Goal: Task Accomplishment & Management: Complete application form

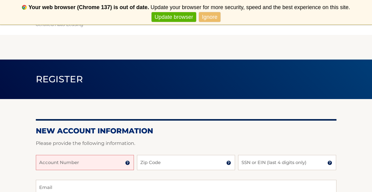
click at [98, 160] on input "Account Number" at bounding box center [85, 162] width 98 height 15
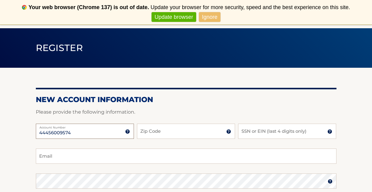
scroll to position [37, 0]
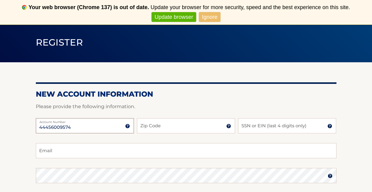
type input "44456009574"
click at [164, 128] on input "Zip Code" at bounding box center [186, 125] width 98 height 15
type input "33458"
click at [286, 121] on input "SSN or EIN (last 4 digits only)" at bounding box center [287, 125] width 98 height 15
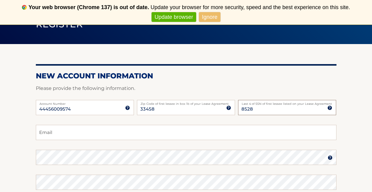
scroll to position [72, 0]
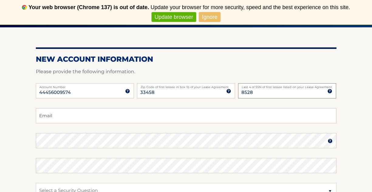
type input "8528"
click at [231, 117] on input "Email" at bounding box center [186, 115] width 300 height 15
type input "aprilrlancona@gmail.com"
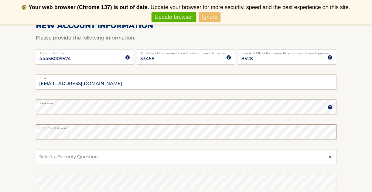
scroll to position [108, 0]
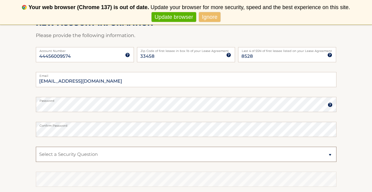
click at [55, 154] on select "Select a Security Question What was the name of your elementary school? What is…" at bounding box center [186, 154] width 300 height 15
select select "1"
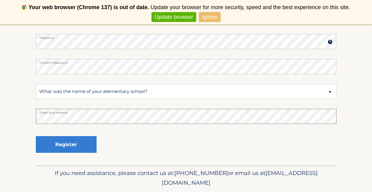
scroll to position [171, 0]
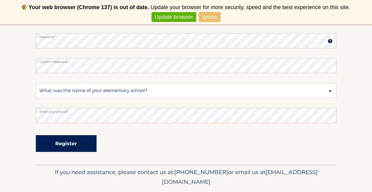
click at [63, 140] on button "Register" at bounding box center [66, 143] width 61 height 17
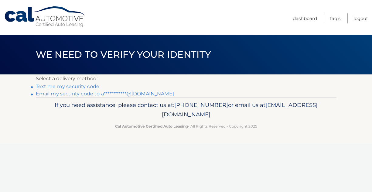
click at [84, 86] on link "Text me my security code" at bounding box center [68, 86] width 64 height 6
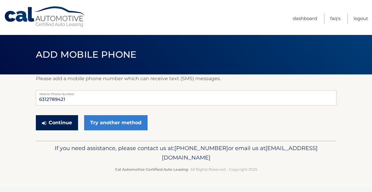
click at [59, 117] on button "Continue" at bounding box center [57, 122] width 42 height 15
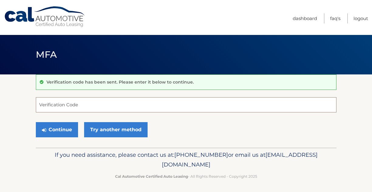
click at [79, 106] on input "Verification Code" at bounding box center [186, 104] width 300 height 15
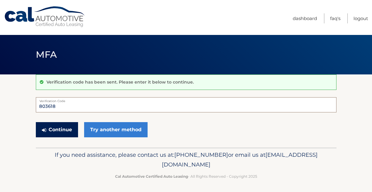
type input "803618"
click at [55, 129] on button "Continue" at bounding box center [57, 129] width 42 height 15
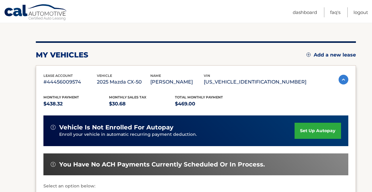
scroll to position [65, 0]
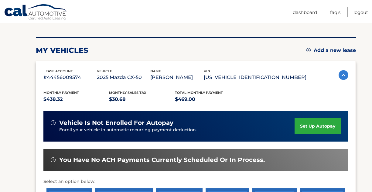
click at [322, 124] on link "set up autopay" at bounding box center [317, 126] width 46 height 16
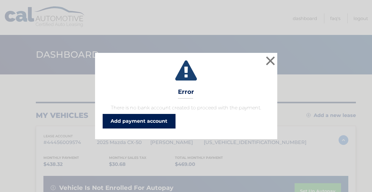
click at [159, 120] on link "Add payment account" at bounding box center [139, 121] width 73 height 15
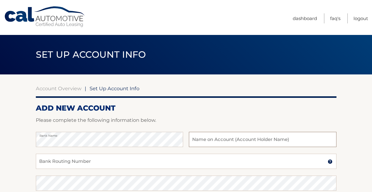
click at [228, 139] on input "text" at bounding box center [262, 139] width 147 height 15
type input "April Lancona"
click at [129, 161] on input "Bank Routing Number" at bounding box center [186, 160] width 300 height 15
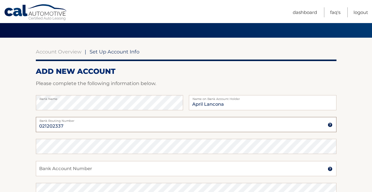
scroll to position [42, 0]
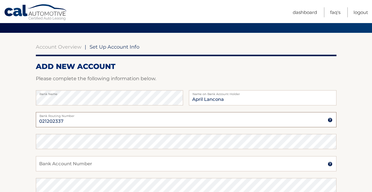
type input "021202337"
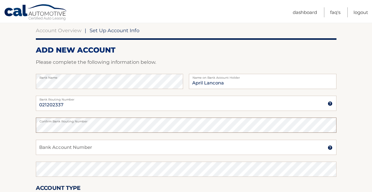
scroll to position [65, 0]
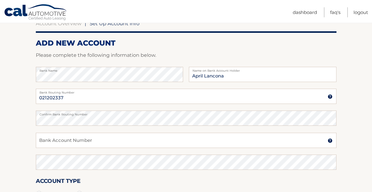
click at [91, 149] on div "Bank Account Number A 3-17-digit number at the bottom of a check or bank statem…" at bounding box center [186, 144] width 300 height 22
click at [91, 140] on input "Bank Account Number" at bounding box center [186, 140] width 300 height 15
type input "760643349"
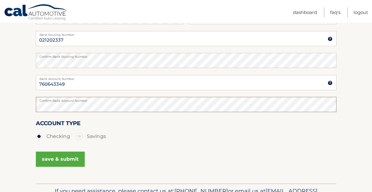
scroll to position [126, 0]
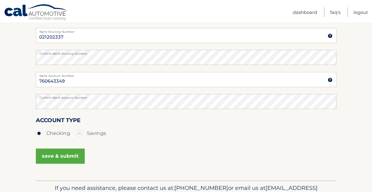
click at [61, 154] on button "save & submit" at bounding box center [60, 155] width 49 height 15
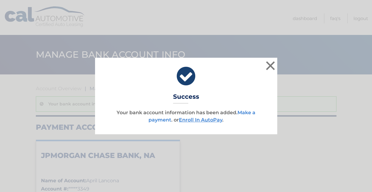
click at [247, 112] on link "Make a payment" at bounding box center [201, 116] width 107 height 13
click at [197, 121] on link "Enroll In AutoPay" at bounding box center [200, 120] width 43 height 6
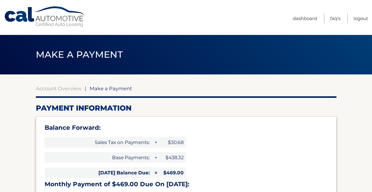
select select "NzM5NTY3OTQtNjUwYS00Zjg1LTg4MzctMzkyMThkNThkNWU4"
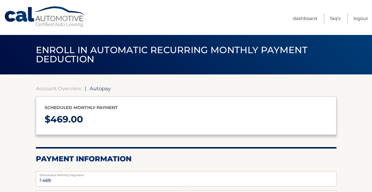
select select "NzM5NTY3OTQtNjUwYS00Zjg1LTg4MzctMzkyMThkNThkNWU4"
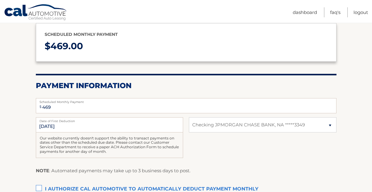
scroll to position [74, 0]
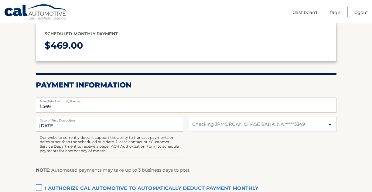
click at [151, 123] on input "[DATE]" at bounding box center [109, 123] width 147 height 15
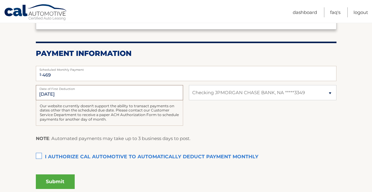
scroll to position [106, 0]
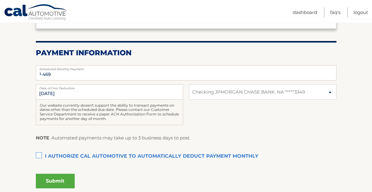
click at [41, 154] on label "I authorize cal automotive to automatically deduct payment monthly This checkbo…" at bounding box center [186, 156] width 300 height 12
click at [0, 0] on input "I authorize cal automotive to automatically deduct payment monthly This checkbo…" at bounding box center [0, 0] width 0 height 0
click at [50, 181] on button "Submit" at bounding box center [55, 181] width 39 height 15
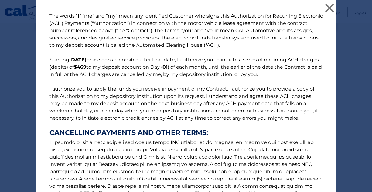
scroll to position [95, 0]
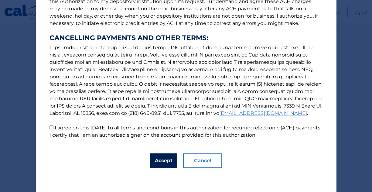
click at [161, 159] on button "Accept" at bounding box center [163, 160] width 27 height 15
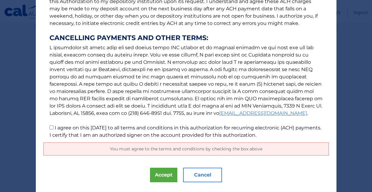
click at [154, 130] on p "The words "I" "me" and "my" mean any identified Customer who signs this Authori…" at bounding box center [185, 28] width 285 height 221
click at [153, 125] on label "I agree on this [DATE] to all terms and conditions in this authorization for re…" at bounding box center [184, 131] width 271 height 13
click at [53, 125] on input "I agree on this [DATE] to all terms and conditions in this authorization for re…" at bounding box center [51, 127] width 4 height 4
checkbox input "true"
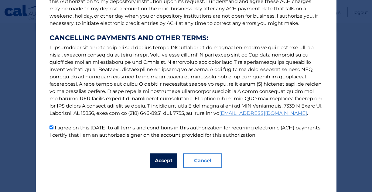
click at [161, 159] on button "Accept" at bounding box center [163, 160] width 27 height 15
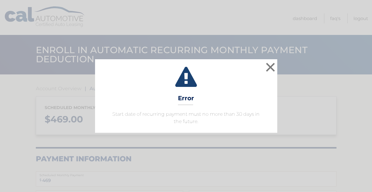
select select "NzM5NTY3OTQtNjUwYS00Zjg1LTg4MzctMzkyMThkNThkNWU4"
click at [271, 69] on button "×" at bounding box center [270, 67] width 12 height 12
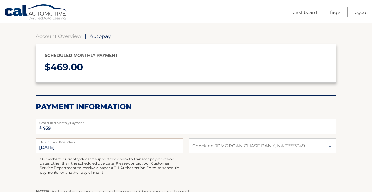
scroll to position [53, 0]
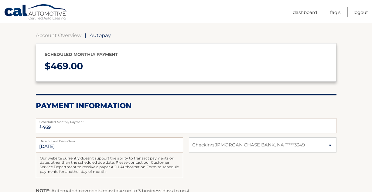
click at [151, 140] on label "Date of First Deduction" at bounding box center [109, 139] width 147 height 5
click at [151, 140] on input "[DATE]" at bounding box center [109, 144] width 147 height 15
click at [147, 144] on input "[DATE]" at bounding box center [109, 144] width 147 height 15
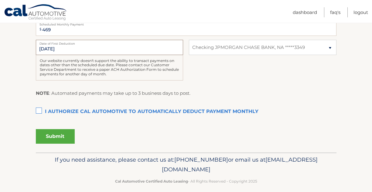
scroll to position [157, 0]
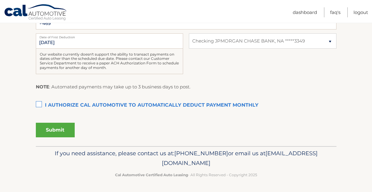
click at [146, 106] on label "I authorize cal automotive to automatically deduct payment monthly This checkbo…" at bounding box center [186, 105] width 300 height 12
click at [0, 0] on input "I authorize cal automotive to automatically deduct payment monthly This checkbo…" at bounding box center [0, 0] width 0 height 0
click at [69, 126] on button "Submit" at bounding box center [55, 130] width 39 height 15
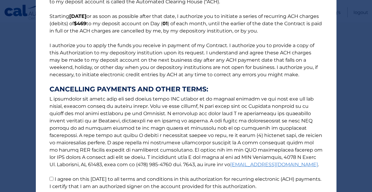
scroll to position [95, 0]
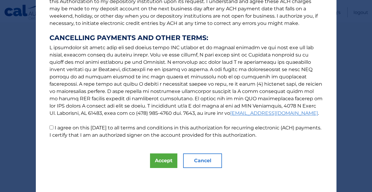
click at [158, 135] on label "I agree on this 10/01/2025 to all terms and conditions in this authorization fo…" at bounding box center [184, 131] width 271 height 13
click at [53, 129] on input "I agree on this 10/01/2025 to all terms and conditions in this authorization fo…" at bounding box center [51, 127] width 4 height 4
checkbox input "true"
click at [162, 161] on button "Accept" at bounding box center [163, 160] width 27 height 15
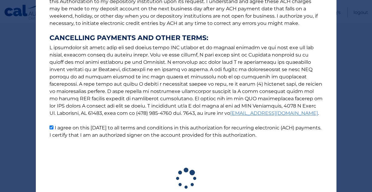
scroll to position [140, 0]
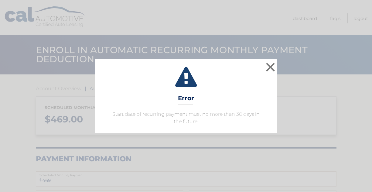
select select "NzM5NTY3OTQtNjUwYS00Zjg1LTg4MzctMzkyMThkNThkNWU4"
click at [269, 65] on button "×" at bounding box center [270, 67] width 12 height 12
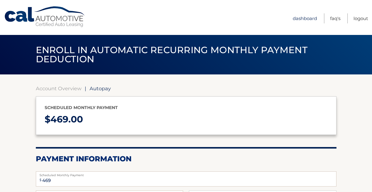
click at [305, 17] on link "Dashboard" at bounding box center [304, 18] width 24 height 10
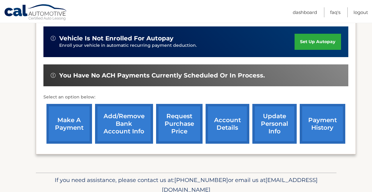
scroll to position [151, 0]
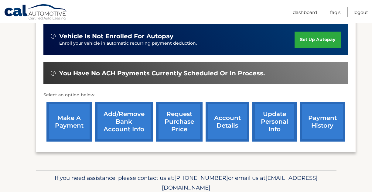
click at [220, 116] on link "account details" at bounding box center [227, 122] width 44 height 40
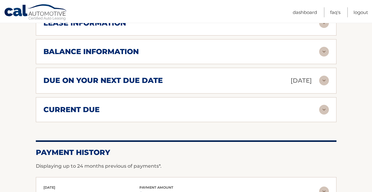
scroll to position [362, 0]
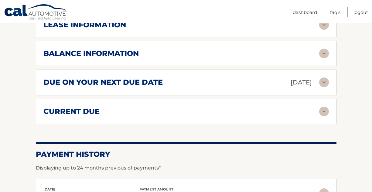
click at [187, 82] on div "due on your next due date [DATE]" at bounding box center [180, 82] width 275 height 11
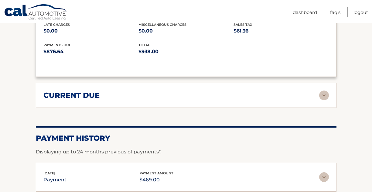
scroll to position [450, 0]
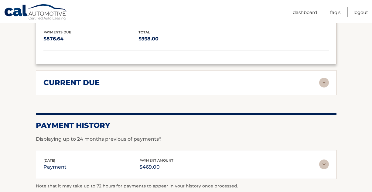
click at [188, 81] on div "current due" at bounding box center [180, 82] width 275 height 9
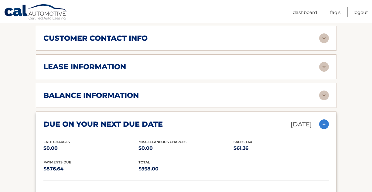
scroll to position [319, 0]
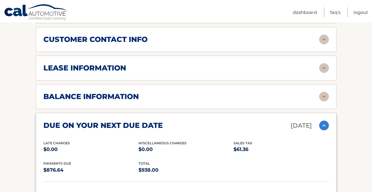
click at [200, 100] on div "balance information" at bounding box center [180, 96] width 275 height 9
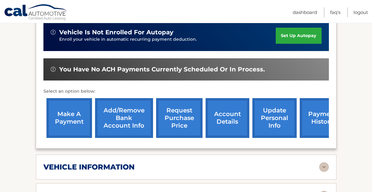
scroll to position [163, 0]
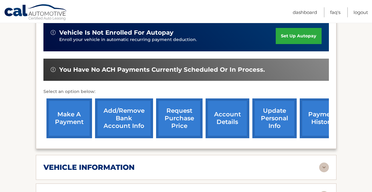
click at [309, 121] on link "payment history" at bounding box center [322, 118] width 46 height 40
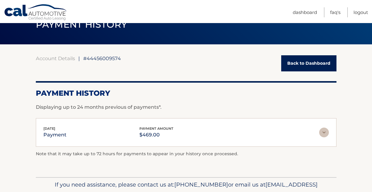
scroll to position [43, 0]
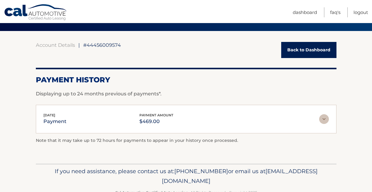
click at [324, 120] on img at bounding box center [324, 119] width 10 height 10
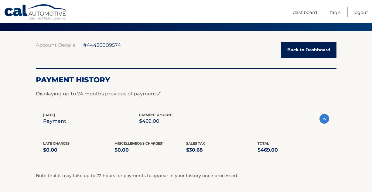
click at [318, 52] on link "Back to Dashboard" at bounding box center [308, 50] width 55 height 16
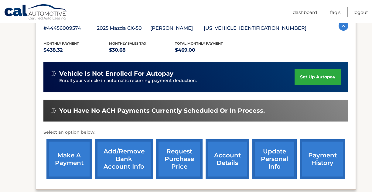
scroll to position [115, 0]
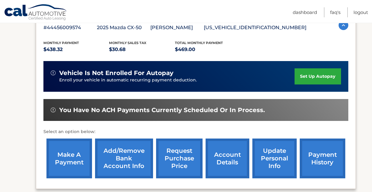
click at [74, 151] on link "make a payment" at bounding box center [69, 158] width 46 height 40
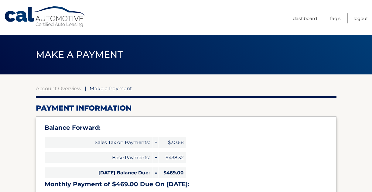
select select "NzM5NTY3OTQtNjUwYS00Zjg1LTg4MzctMzkyMThkNThkNWU4"
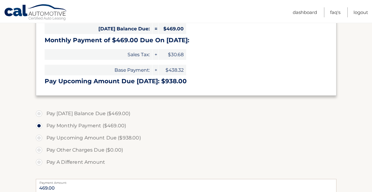
scroll to position [145, 0]
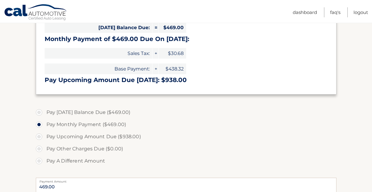
click at [106, 110] on label "Pay Today's Balance Due ($469.00)" at bounding box center [186, 112] width 300 height 12
click at [44, 110] on input "Pay Today's Balance Due ($469.00)" at bounding box center [41, 111] width 6 height 10
radio input "true"
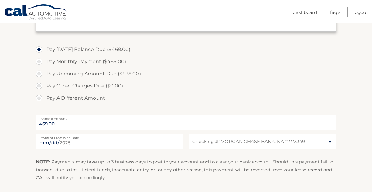
scroll to position [217, 0]
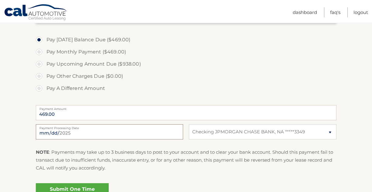
click at [142, 130] on input "2025-10-01" at bounding box center [109, 131] width 147 height 15
type input "2025-10-10"
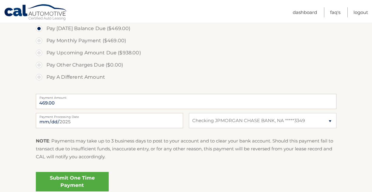
click at [80, 177] on link "Submit One Time Payment" at bounding box center [72, 181] width 73 height 19
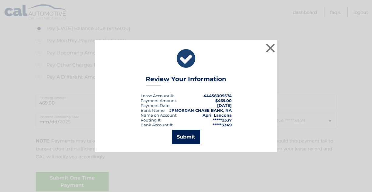
click at [184, 138] on button "Submit" at bounding box center [186, 137] width 28 height 15
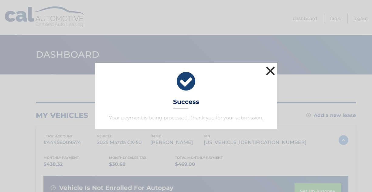
click at [266, 75] on button "×" at bounding box center [270, 71] width 12 height 12
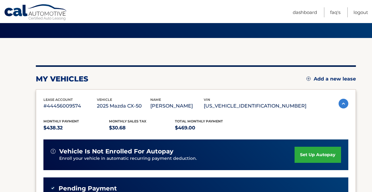
scroll to position [51, 0]
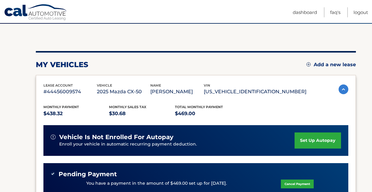
click at [300, 142] on link "set up autopay" at bounding box center [317, 140] width 46 height 16
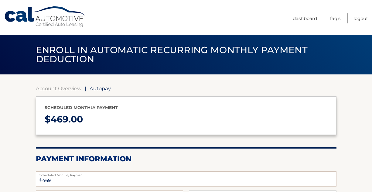
select select "NzM5NTY3OTQtNjUwYS00Zjg1LTg4MzctMzkyMThkNThkNWU4"
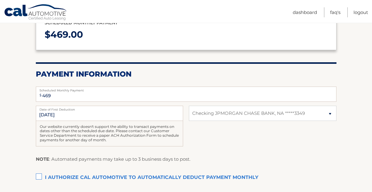
scroll to position [92, 0]
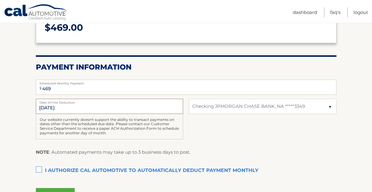
click at [159, 107] on input "[DATE]" at bounding box center [109, 106] width 147 height 15
click at [38, 167] on label "I authorize cal automotive to automatically deduct payment monthly This checkbo…" at bounding box center [186, 170] width 300 height 12
click at [0, 0] on input "I authorize cal automotive to automatically deduct payment monthly This checkbo…" at bounding box center [0, 0] width 0 height 0
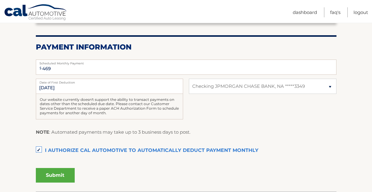
scroll to position [113, 0]
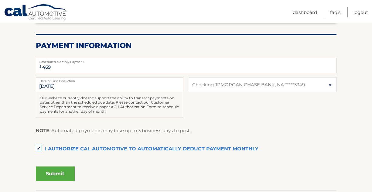
click at [52, 172] on button "Submit" at bounding box center [55, 173] width 39 height 15
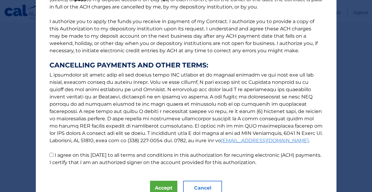
scroll to position [95, 0]
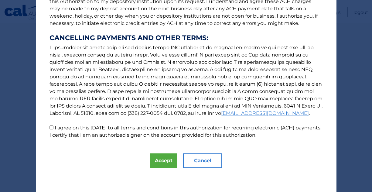
click at [99, 132] on label "I agree on this [DATE] to all terms and conditions in this authorization for re…" at bounding box center [184, 131] width 271 height 13
click at [53, 129] on input "I agree on this 10/01/2025 to all terms and conditions in this authorization fo…" at bounding box center [51, 127] width 4 height 4
checkbox input "true"
click at [162, 159] on button "Accept" at bounding box center [163, 160] width 27 height 15
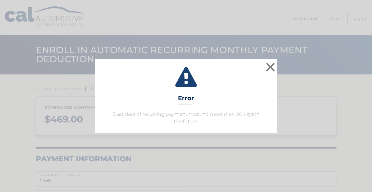
select select "NzM5NTY3OTQtNjUwYS00Zjg1LTg4MzctMzkyMThkNThkNWU4"
click at [273, 68] on button "×" at bounding box center [270, 67] width 12 height 12
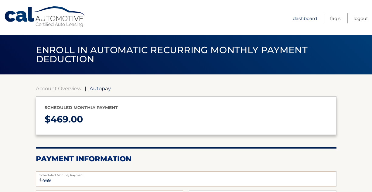
click at [303, 21] on link "Dashboard" at bounding box center [304, 18] width 24 height 10
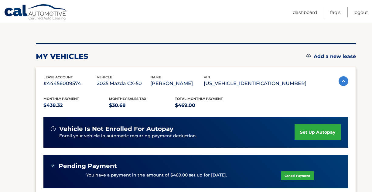
scroll to position [58, 0]
